Goal: Task Accomplishment & Management: Manage account settings

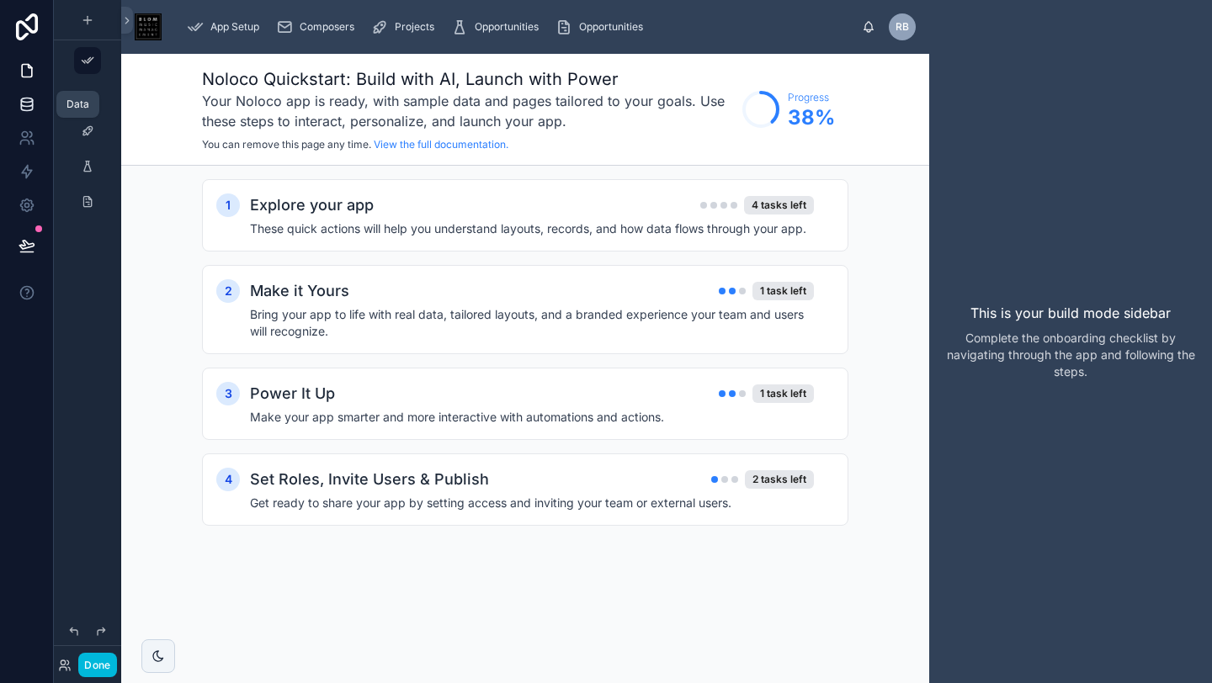
click at [29, 107] on icon at bounding box center [27, 104] width 17 height 17
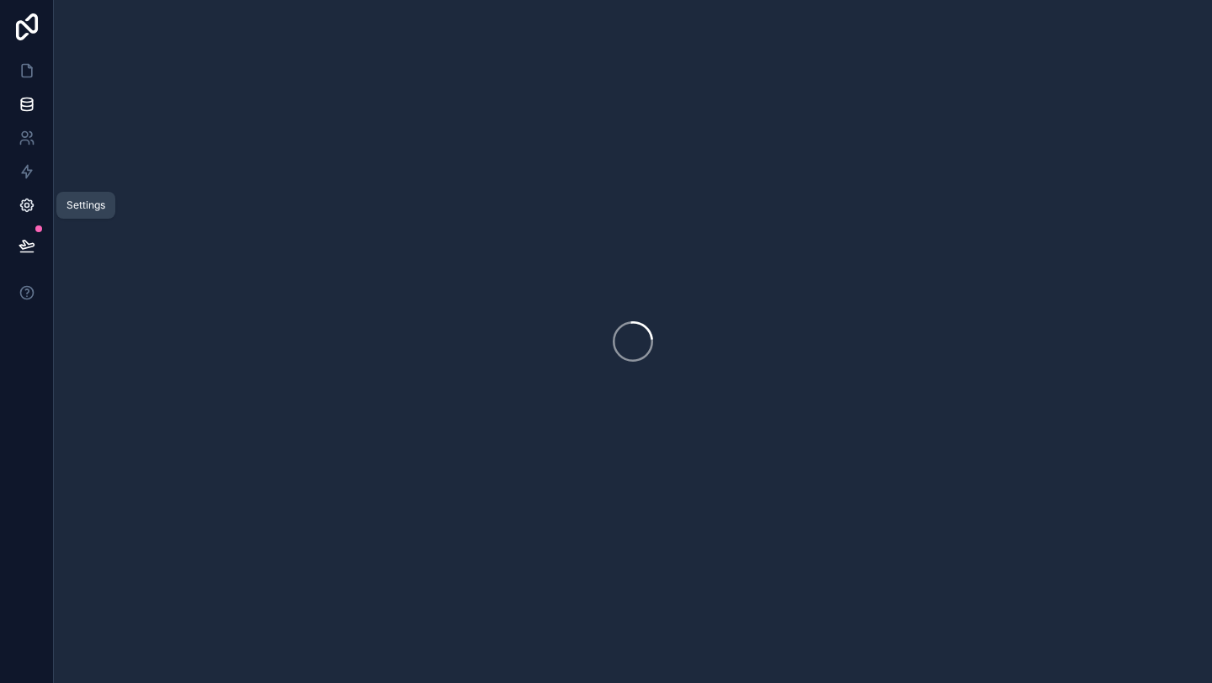
click at [24, 197] on icon at bounding box center [27, 205] width 17 height 17
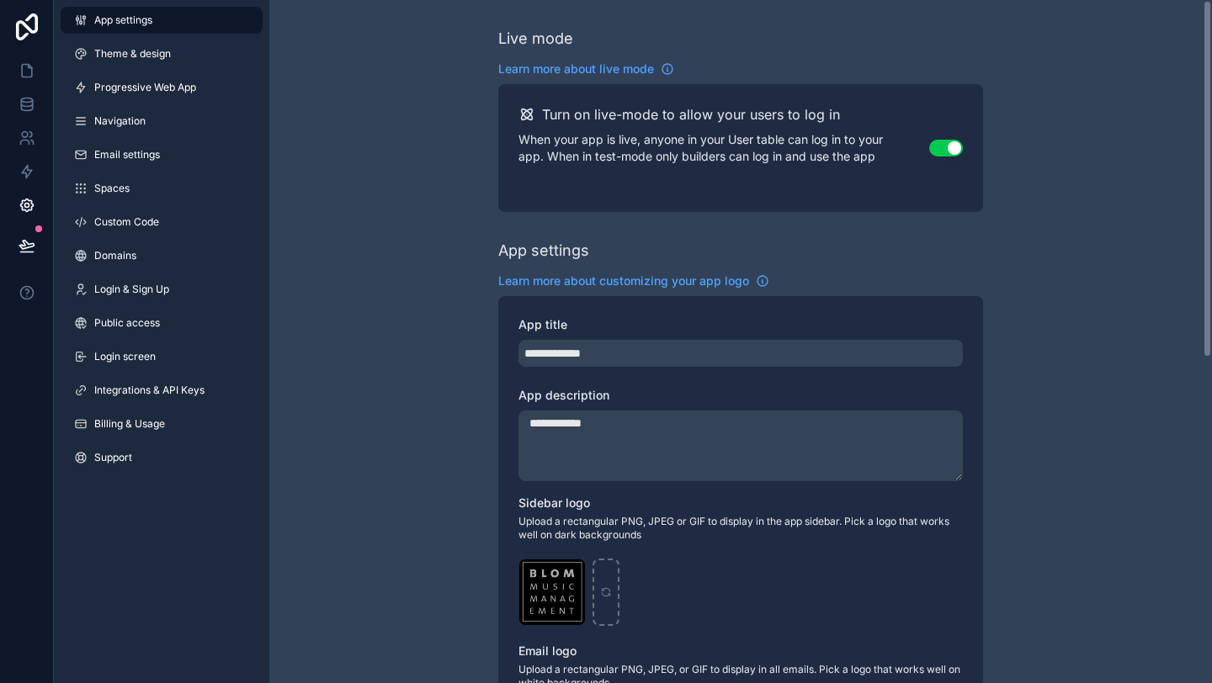
click at [405, 273] on div "**********" at bounding box center [740, 651] width 942 height 1302
click at [144, 390] on span "Integrations & API Keys" at bounding box center [149, 390] width 110 height 13
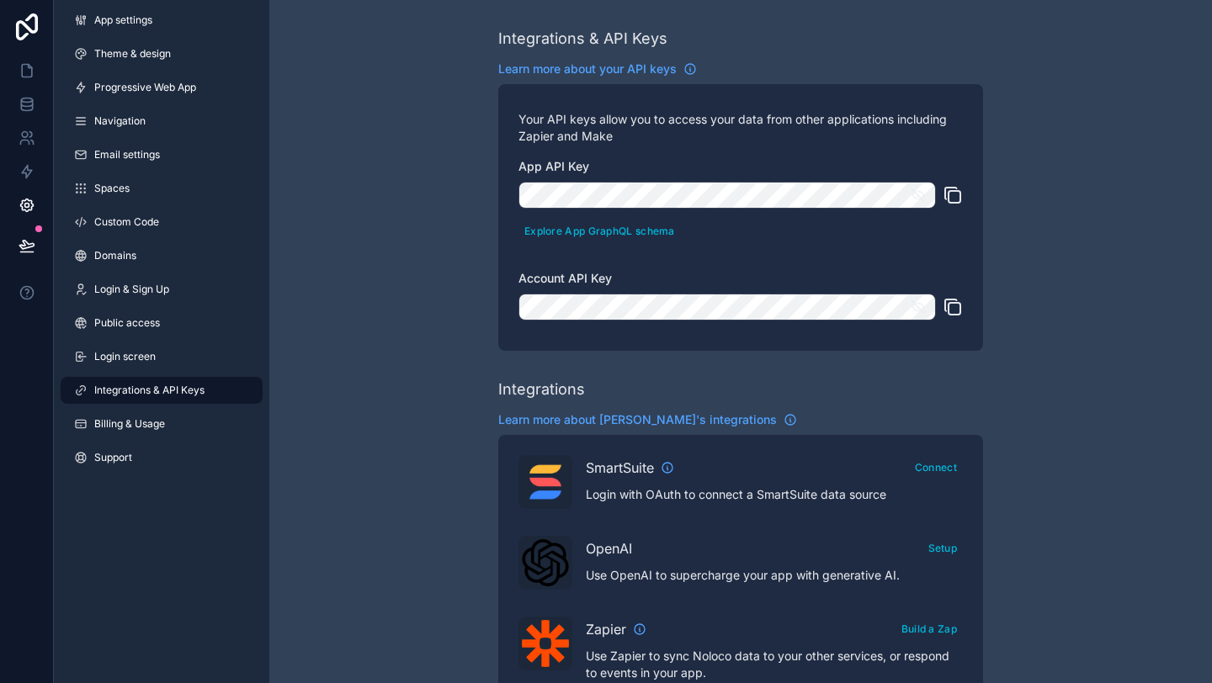
click at [954, 194] on icon "scrollable content" at bounding box center [952, 195] width 20 height 20
click at [952, 301] on icon "scrollable content" at bounding box center [952, 307] width 20 height 20
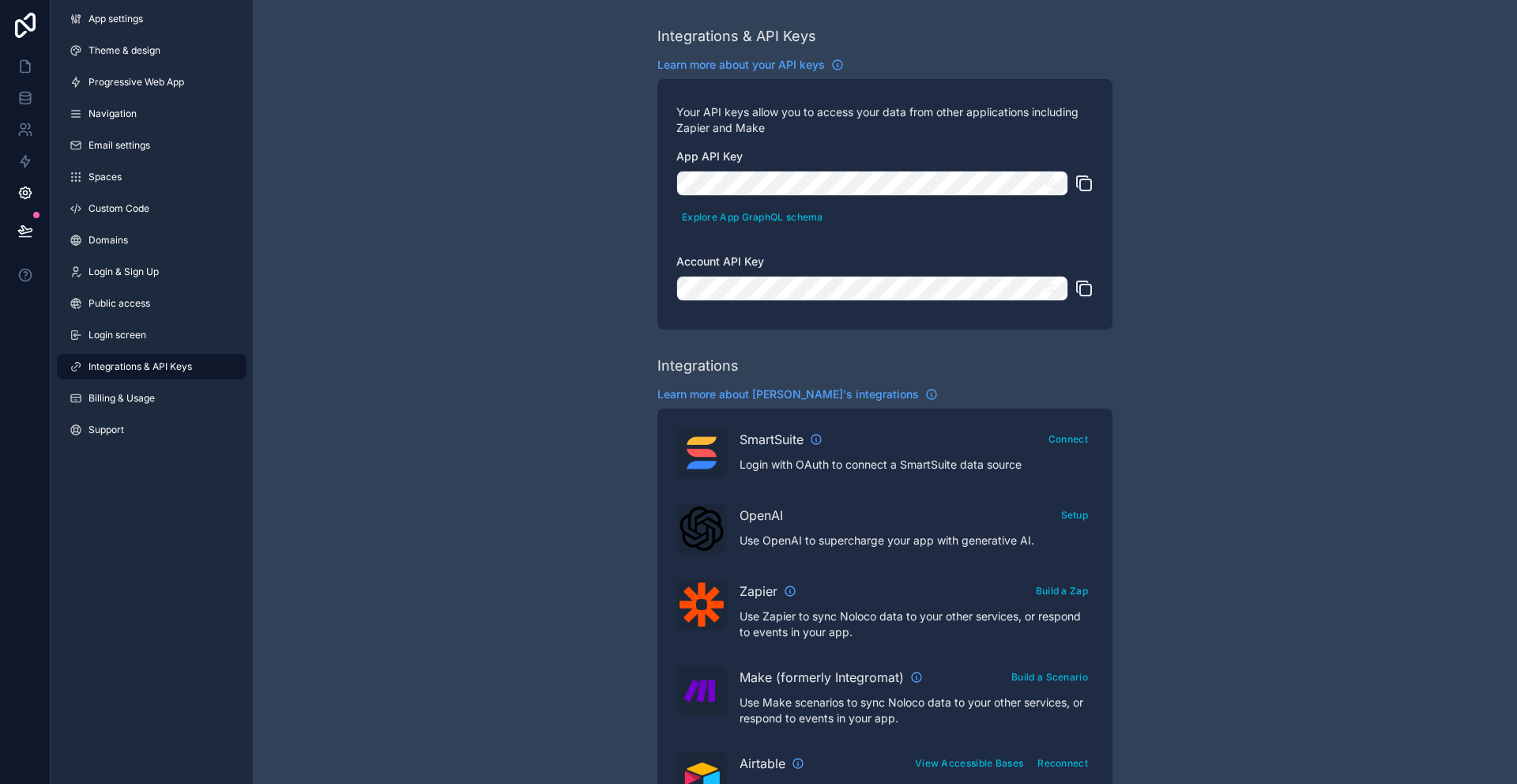
click at [1084, 290] on icon "scrollable content" at bounding box center [1084, 288] width 19 height 19
click at [1083, 291] on icon "scrollable content" at bounding box center [1084, 288] width 19 height 19
click at [1087, 294] on icon "scrollable content" at bounding box center [1084, 288] width 19 height 19
click at [1084, 285] on icon "scrollable content" at bounding box center [1084, 288] width 19 height 19
click at [1089, 184] on icon "scrollable content" at bounding box center [1084, 183] width 19 height 19
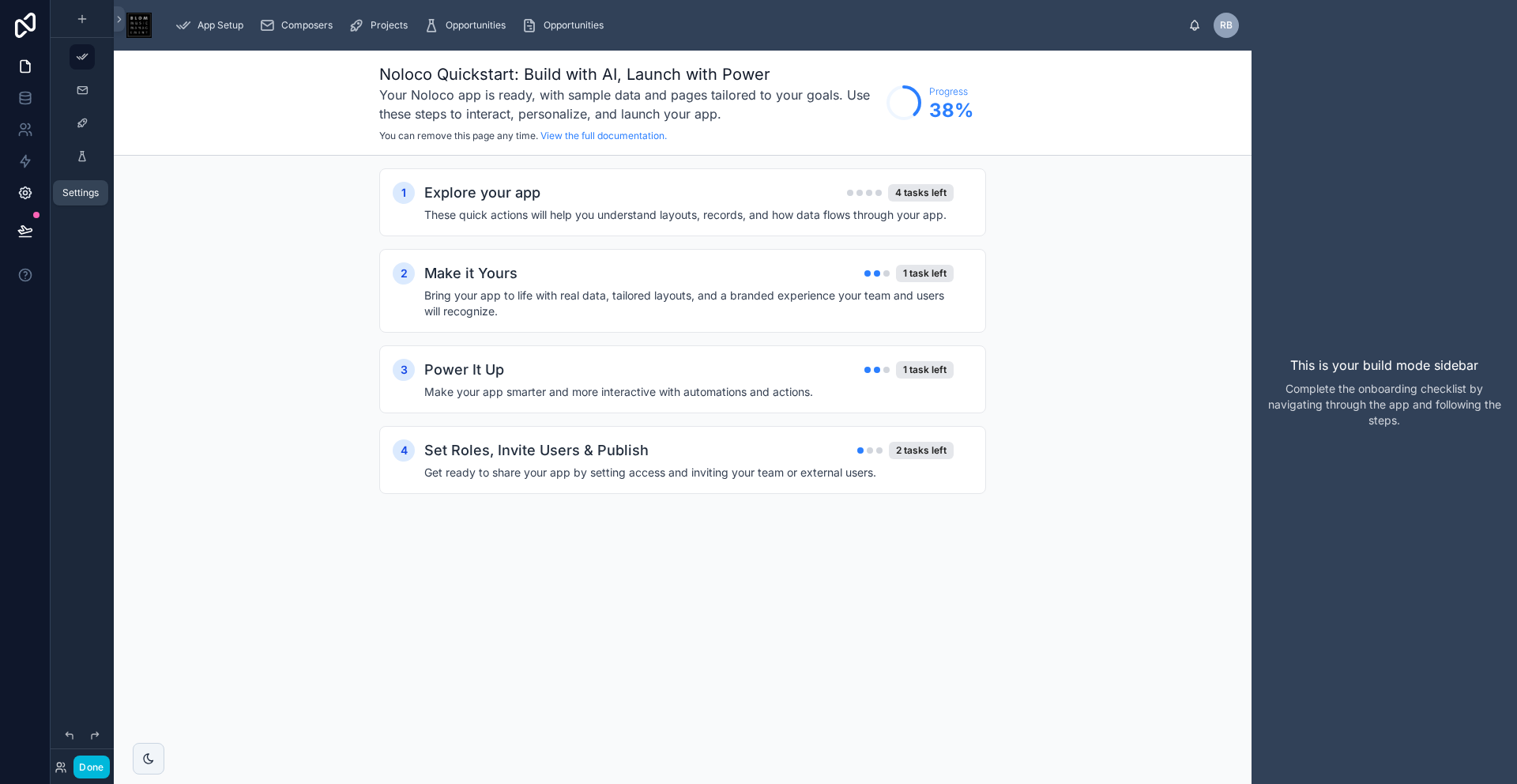
click at [27, 190] on icon at bounding box center [25, 192] width 16 height 16
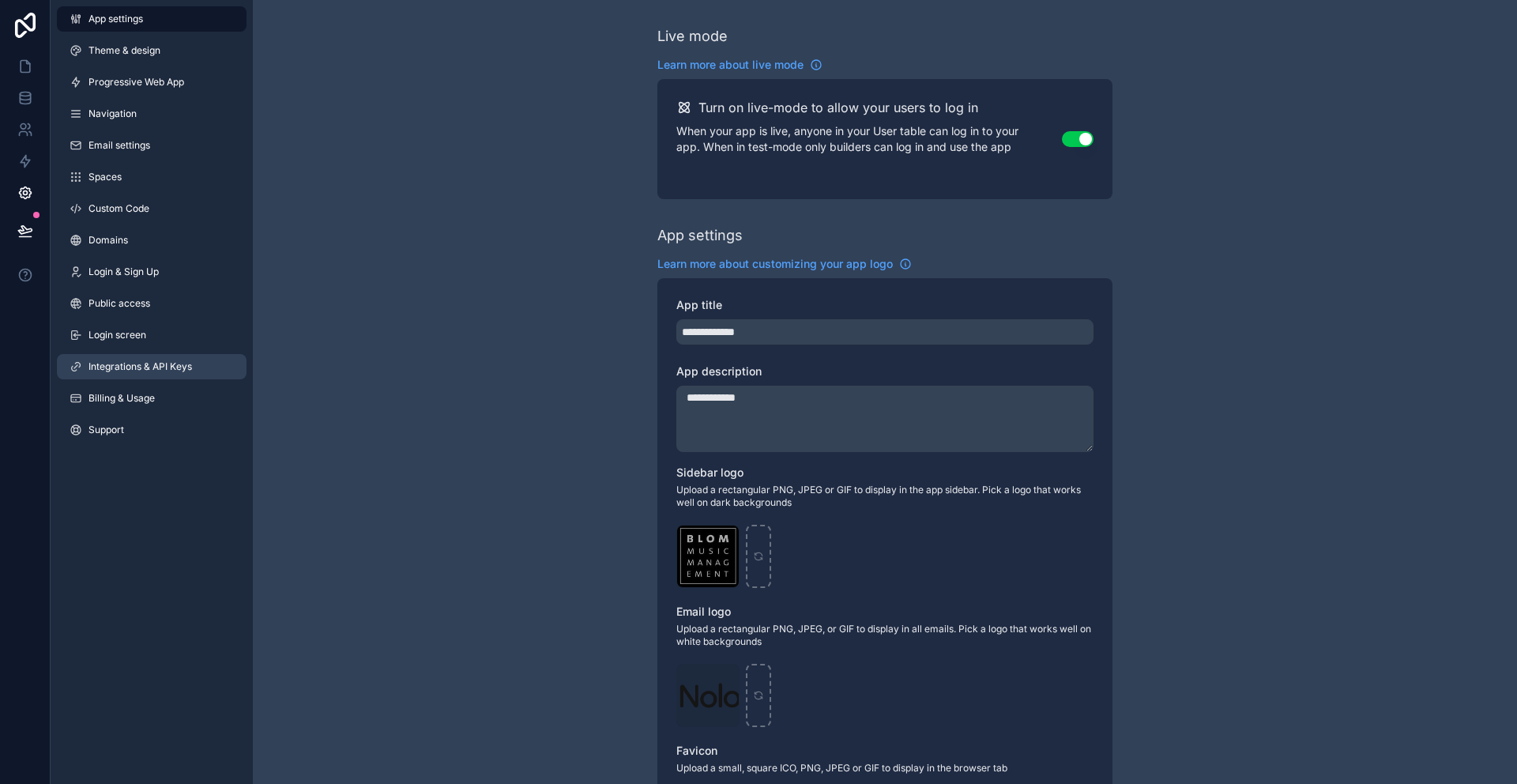
click at [117, 368] on span "Integrations & API Keys" at bounding box center [140, 366] width 103 height 12
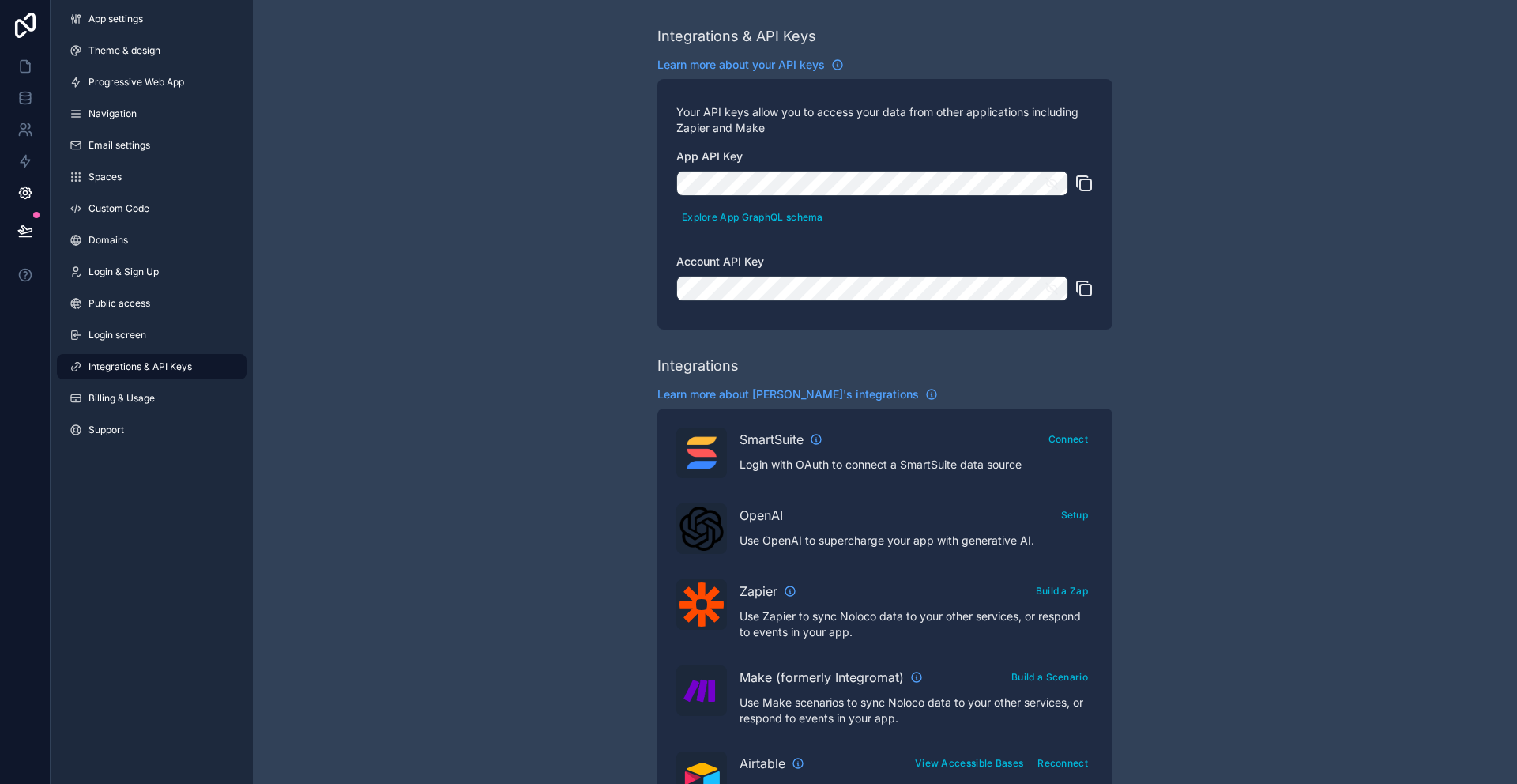
click at [1089, 172] on button "scrollable content" at bounding box center [1084, 183] width 19 height 25
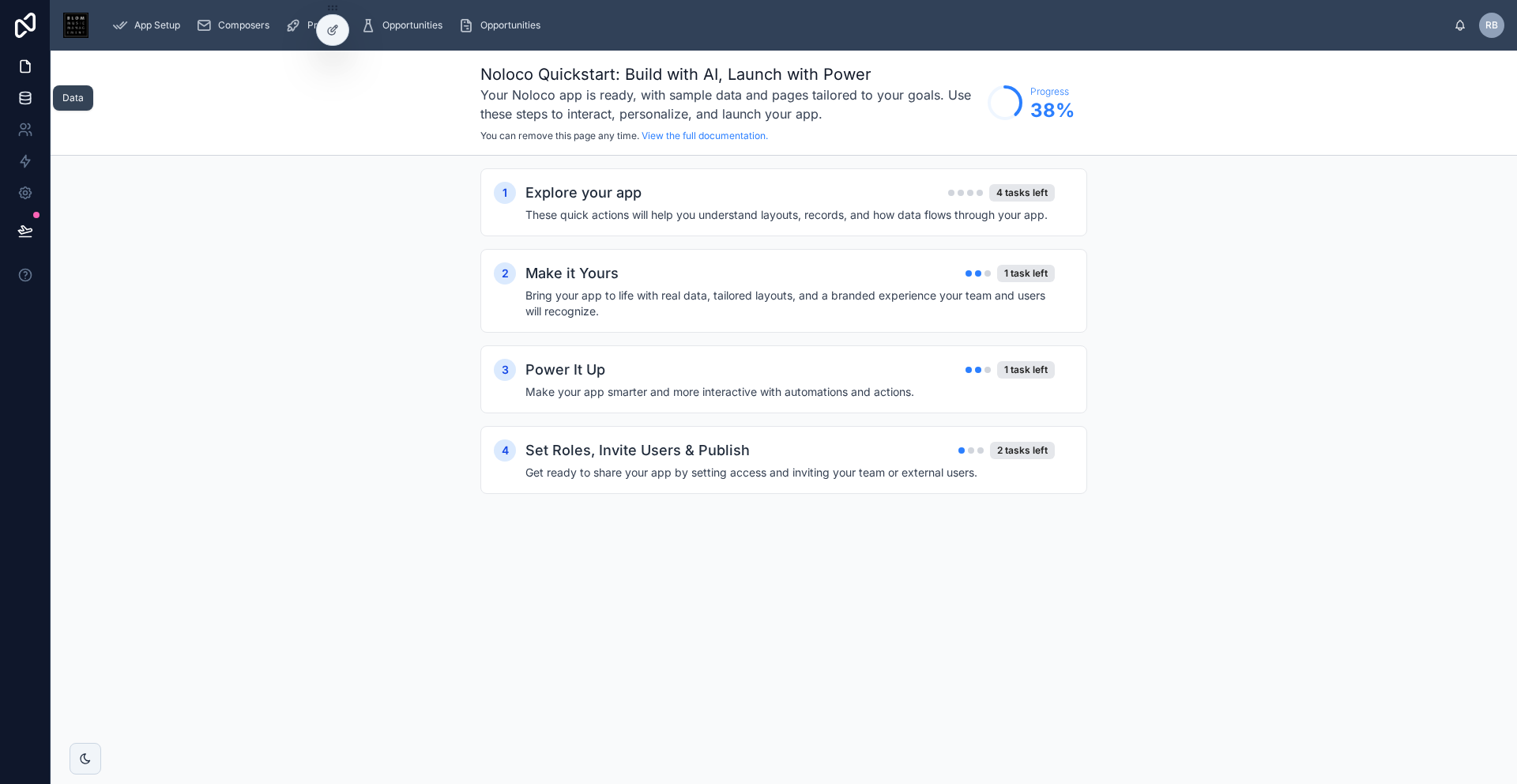
click at [19, 103] on icon at bounding box center [25, 98] width 16 height 16
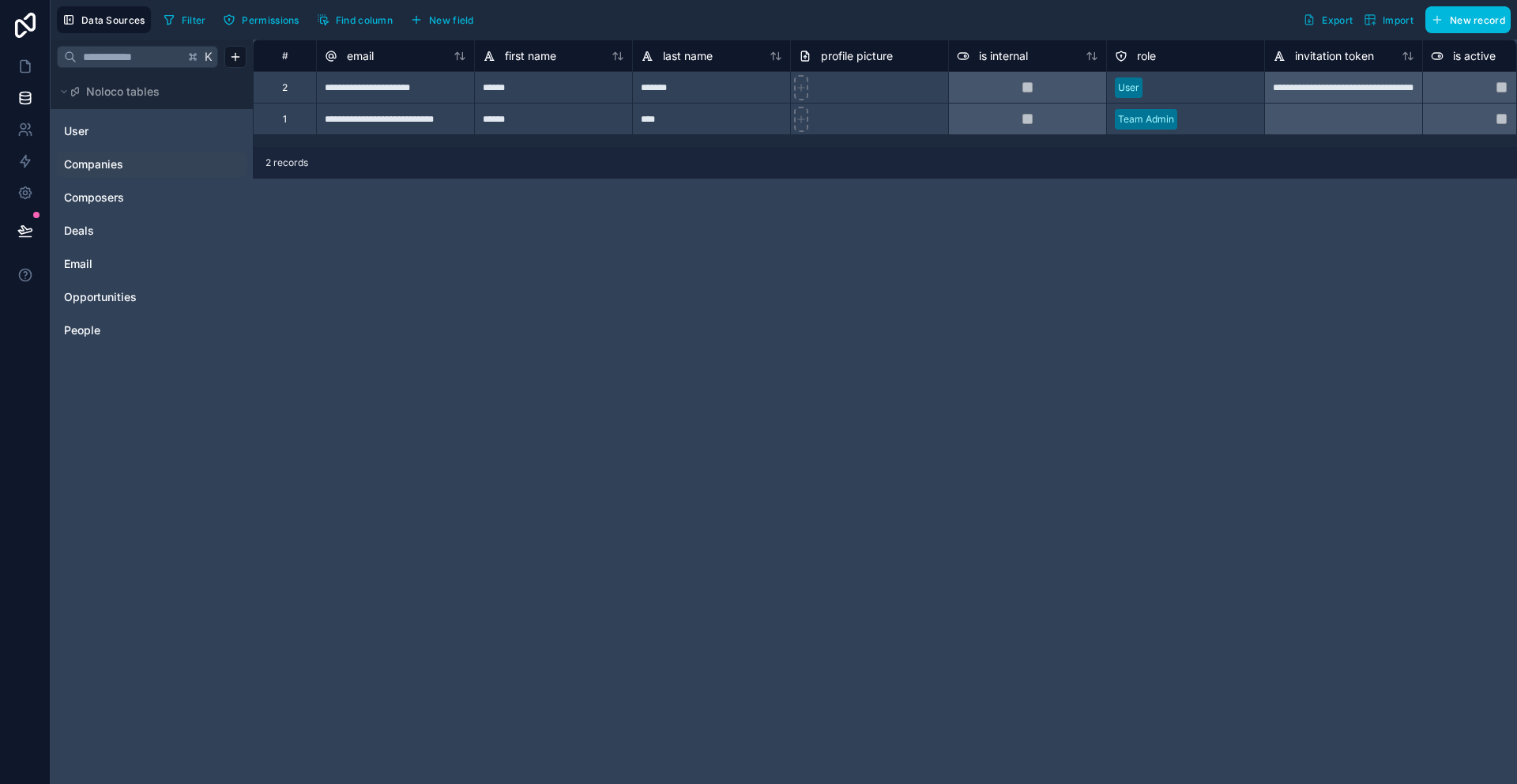
click at [102, 167] on span "Companies" at bounding box center [93, 164] width 59 height 16
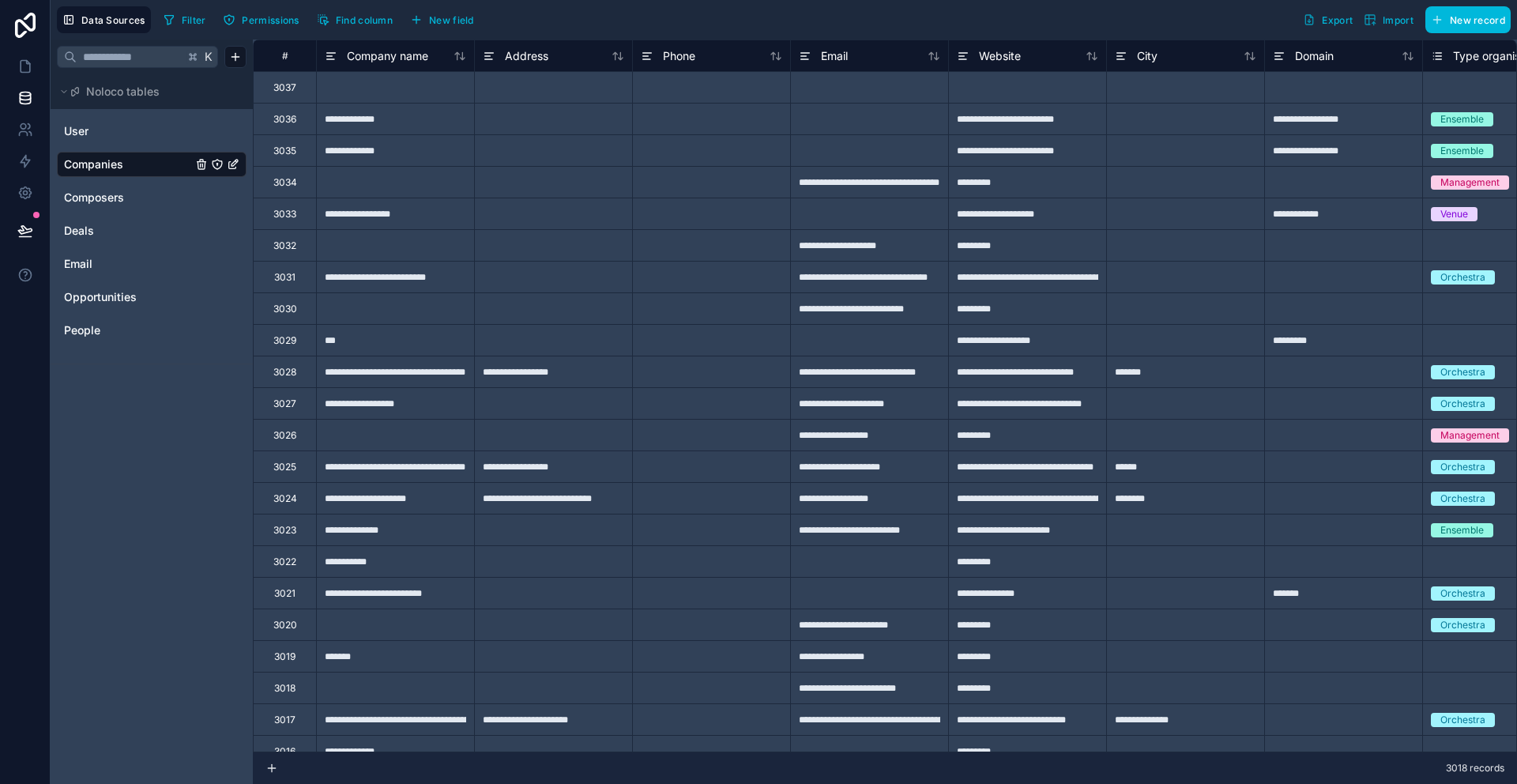
click at [405, 87] on div at bounding box center [395, 87] width 158 height 32
click at [821, 90] on div at bounding box center [869, 87] width 158 height 32
